Goal: Find specific page/section: Find specific page/section

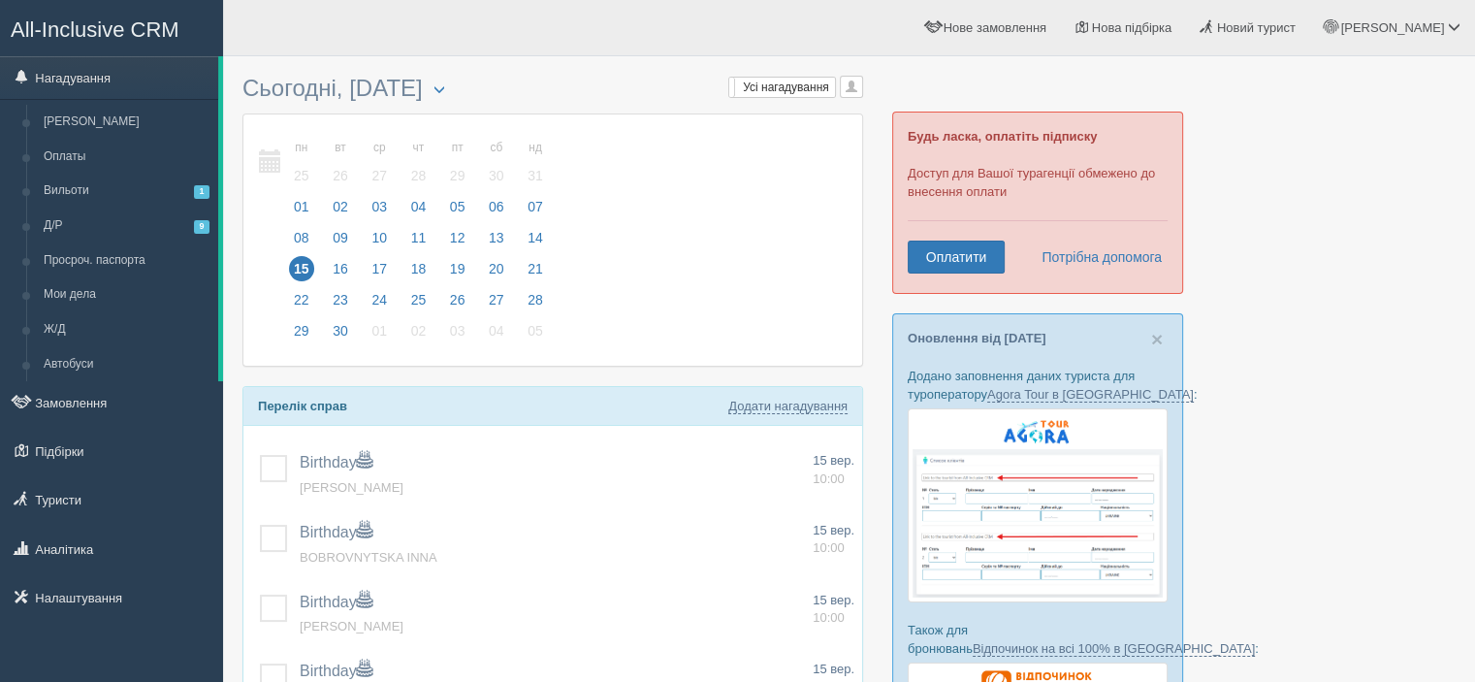
click at [66, 392] on link "Замовлення" at bounding box center [111, 402] width 223 height 43
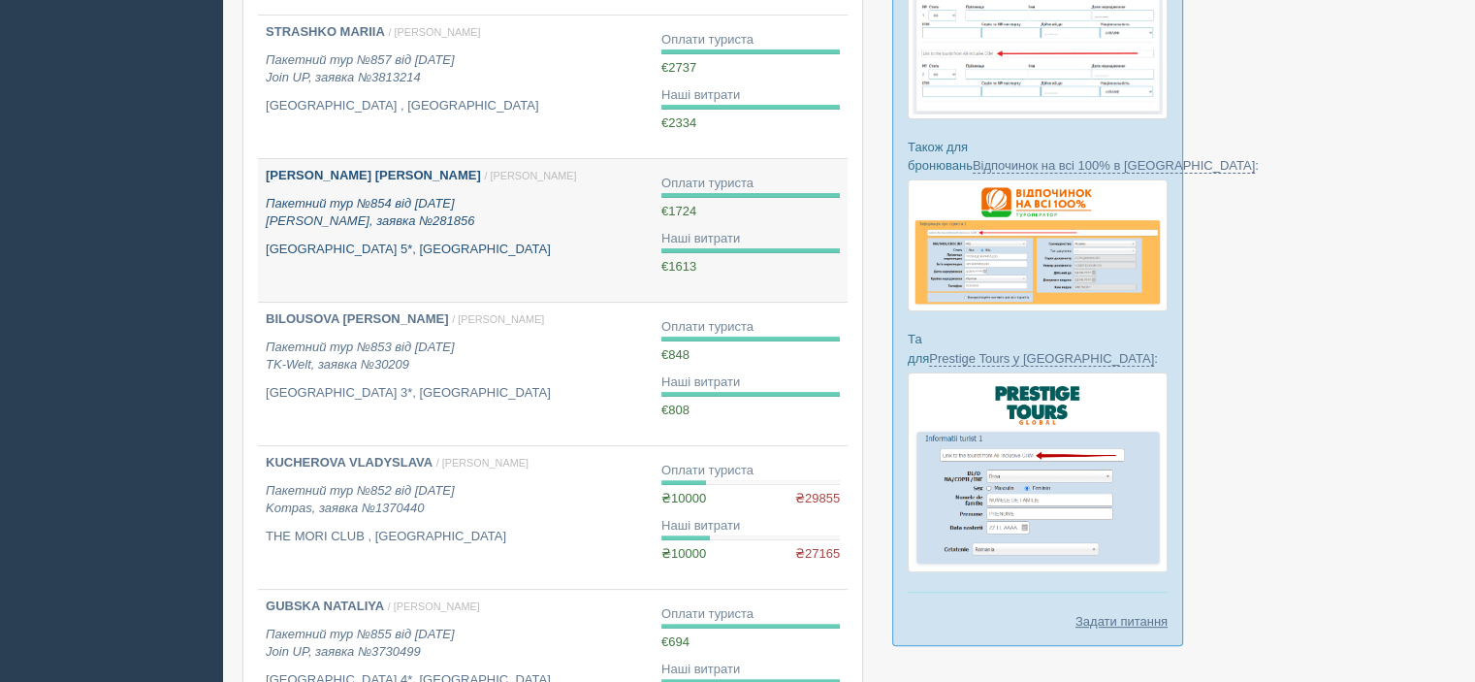
scroll to position [485, 0]
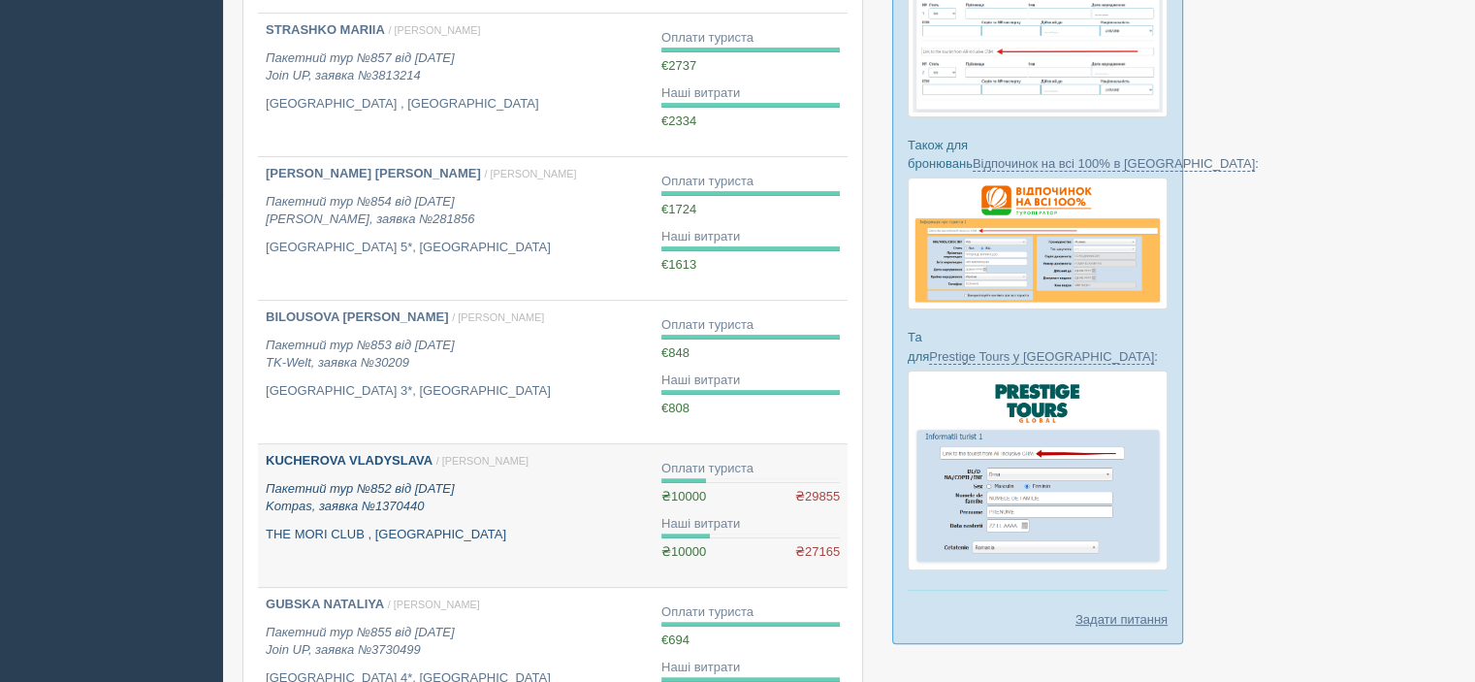
click at [311, 464] on b "KUCHEROVA VLADYSLAVA" at bounding box center [349, 460] width 167 height 15
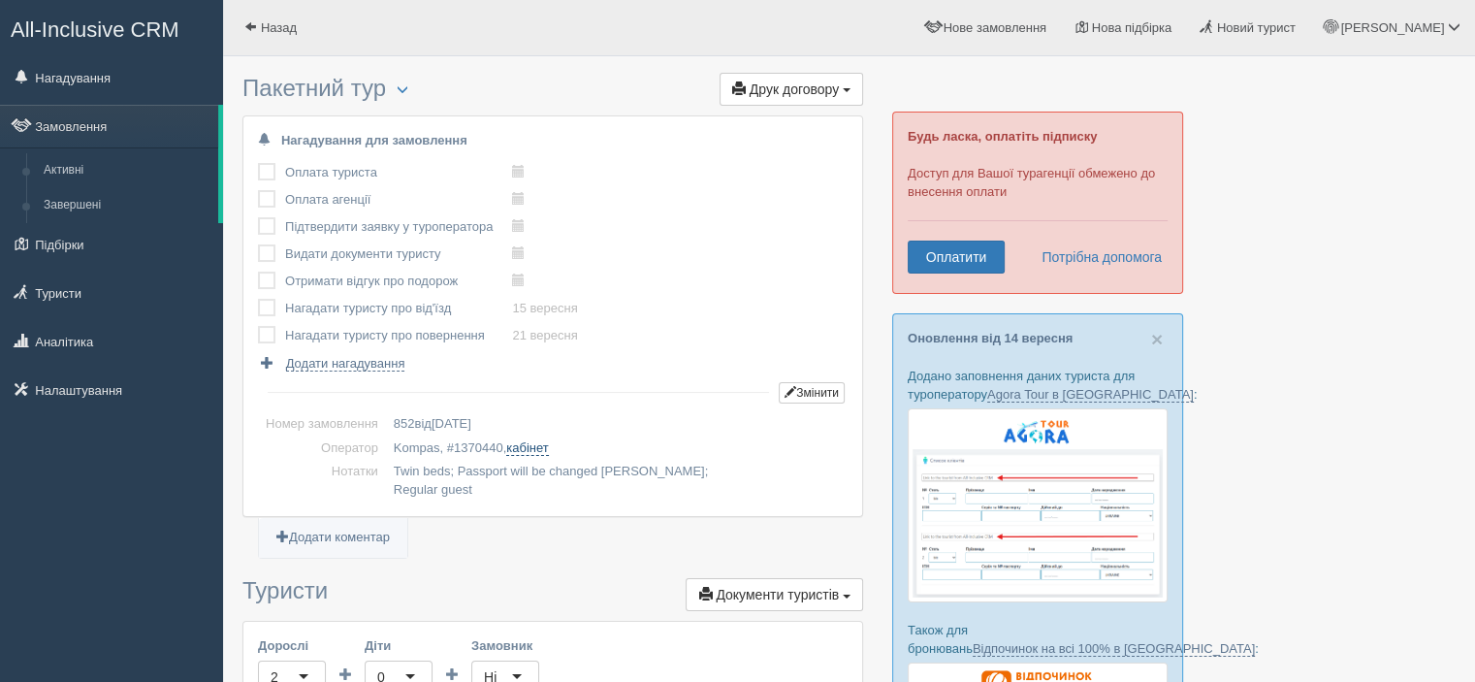
click at [529, 452] on link "кабінет" at bounding box center [527, 448] width 42 height 16
